Goal: Find specific page/section: Find specific page/section

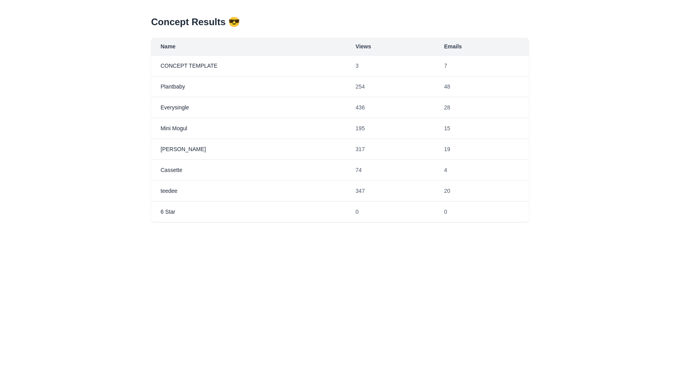
click at [477, 173] on td "4" at bounding box center [482, 170] width 94 height 21
click at [350, 113] on td "436" at bounding box center [390, 107] width 89 height 21
